Goal: Navigation & Orientation: Find specific page/section

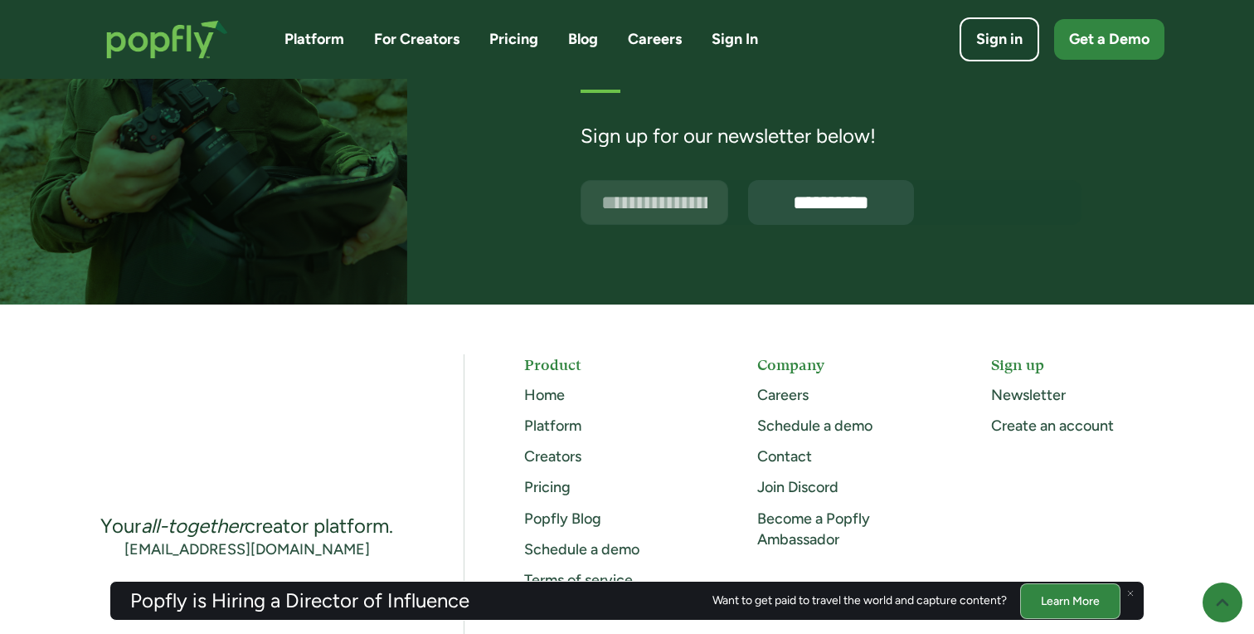
scroll to position [4480, 0]
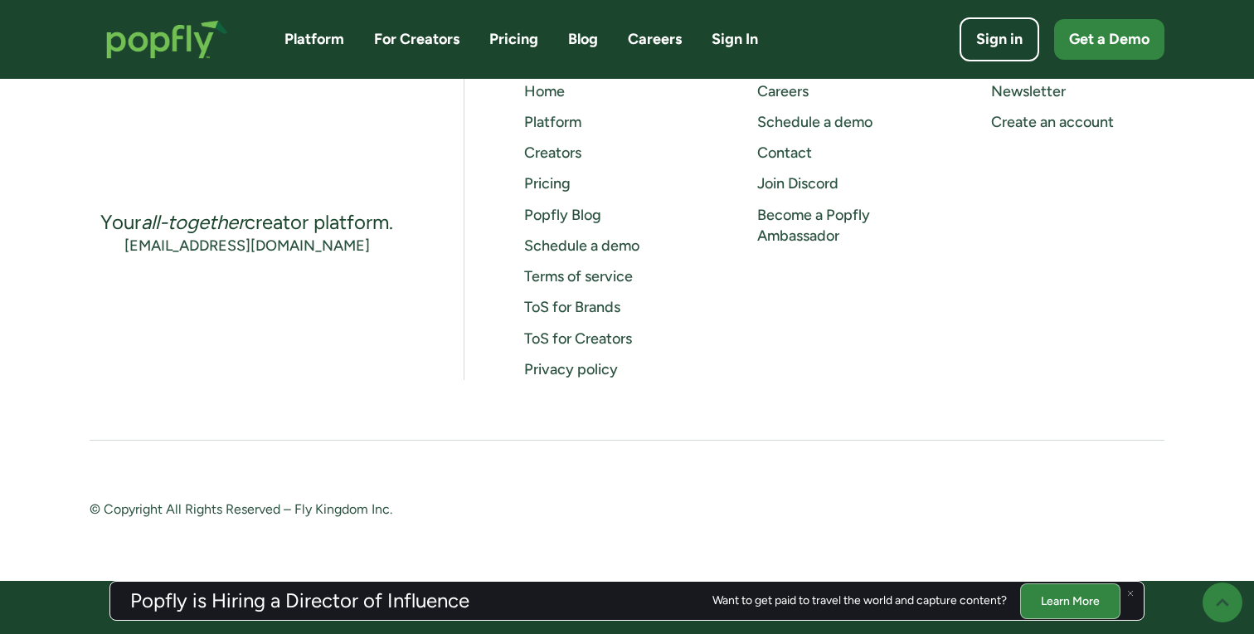
click at [567, 156] on link "Creators" at bounding box center [552, 152] width 57 height 18
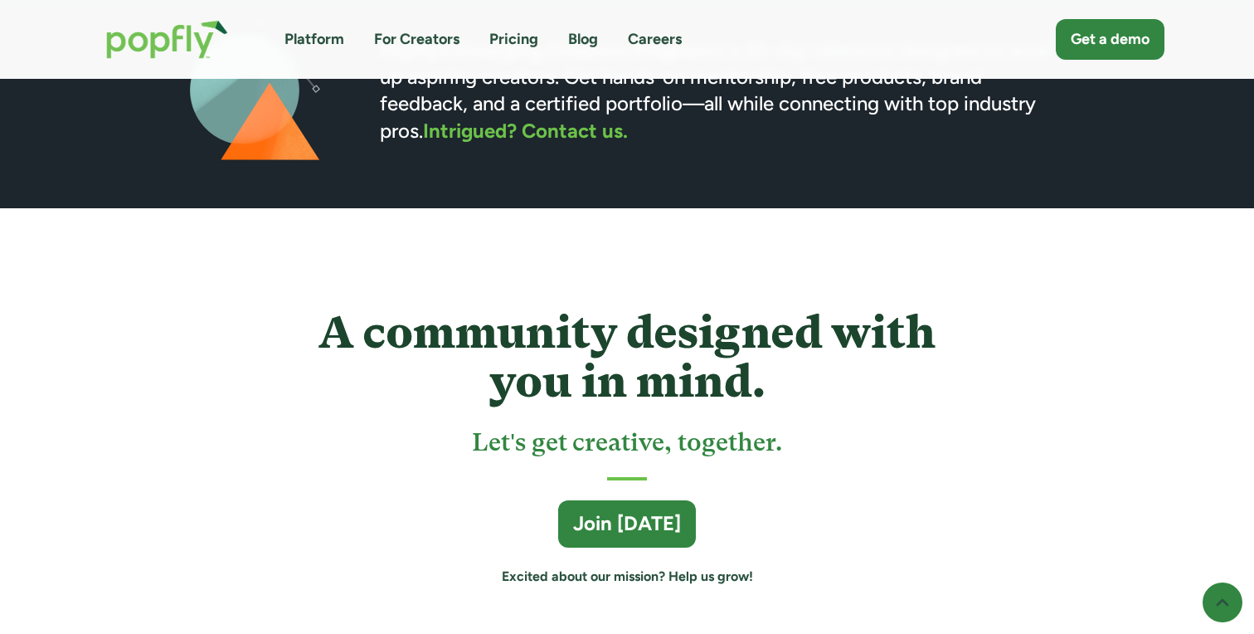
scroll to position [4810, 0]
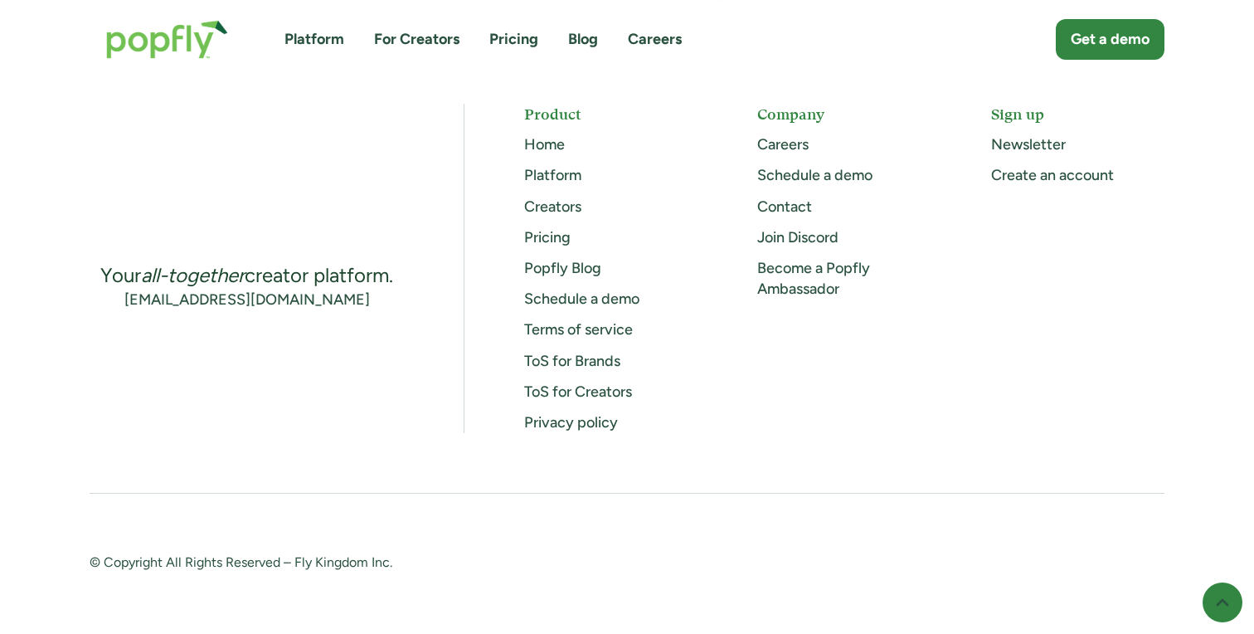
click at [546, 177] on link "Platform" at bounding box center [552, 175] width 57 height 18
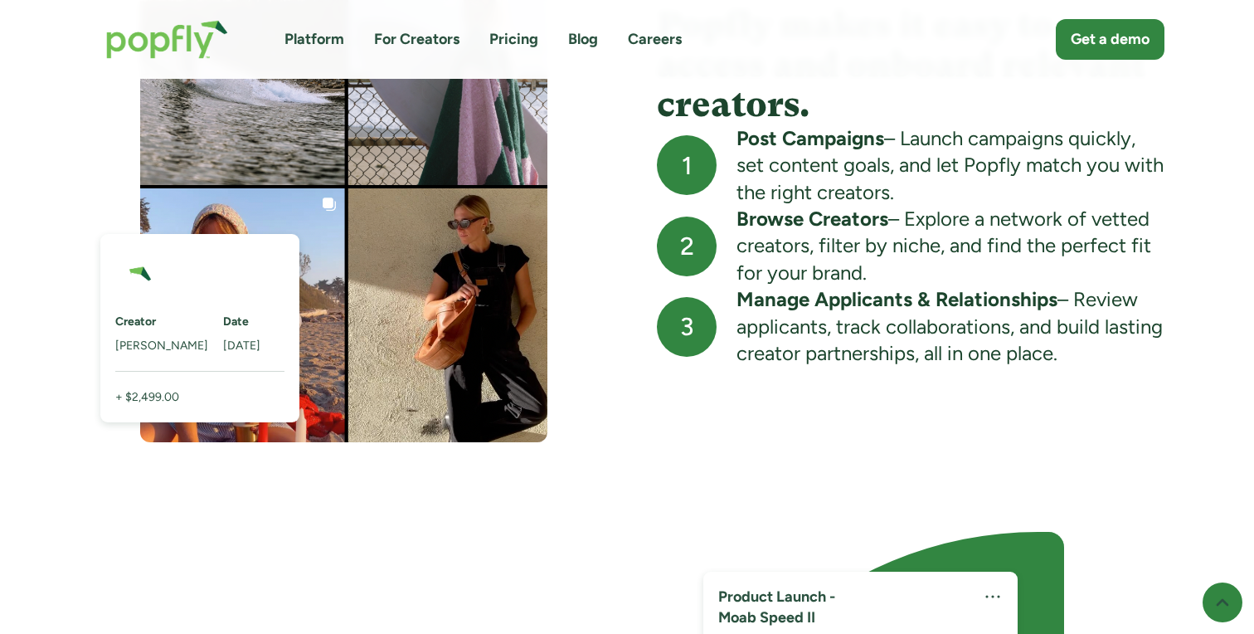
scroll to position [1655, 0]
